Goal: Transaction & Acquisition: Download file/media

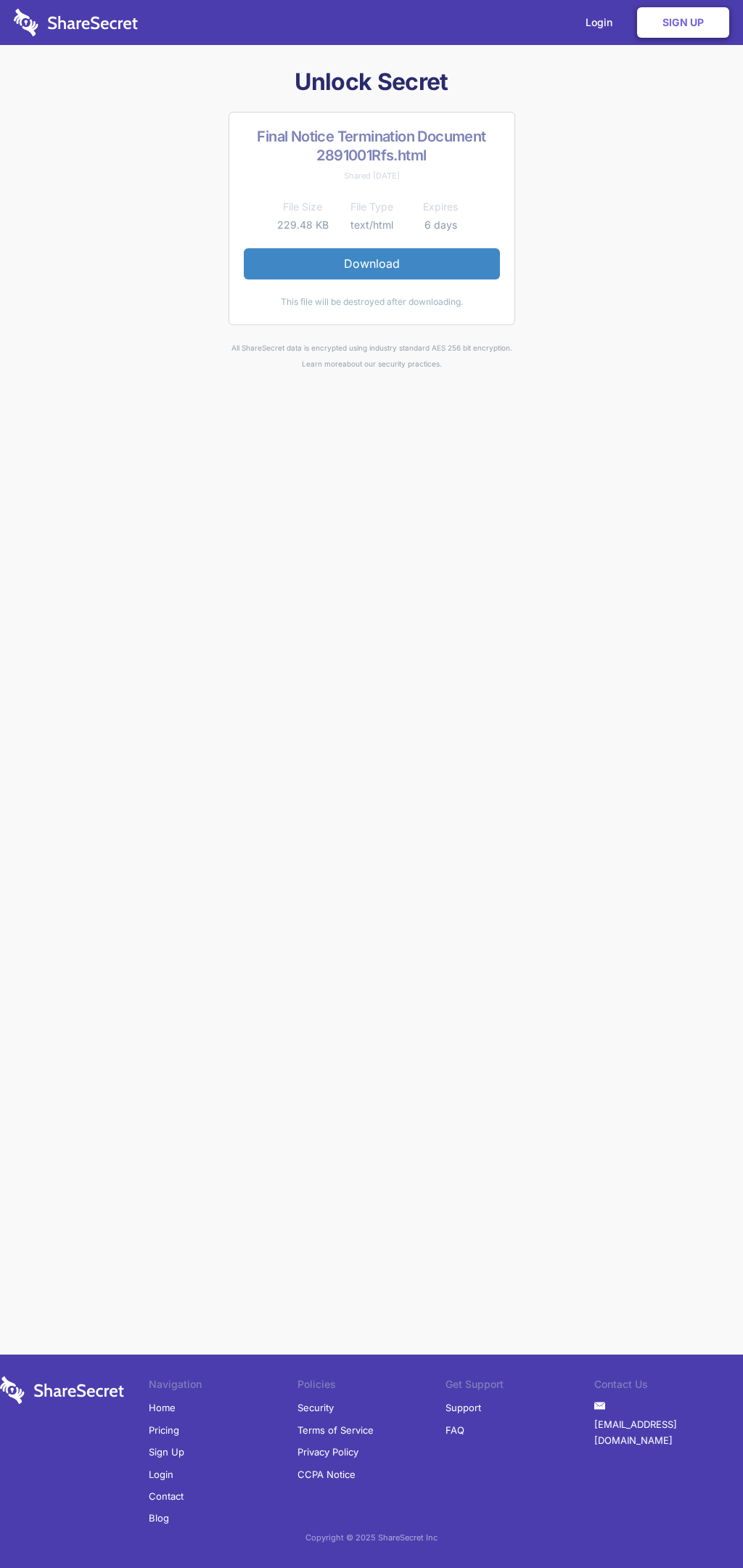
click at [371, 263] on link "Download" at bounding box center [372, 263] width 257 height 31
